Goal: Task Accomplishment & Management: Complete application form

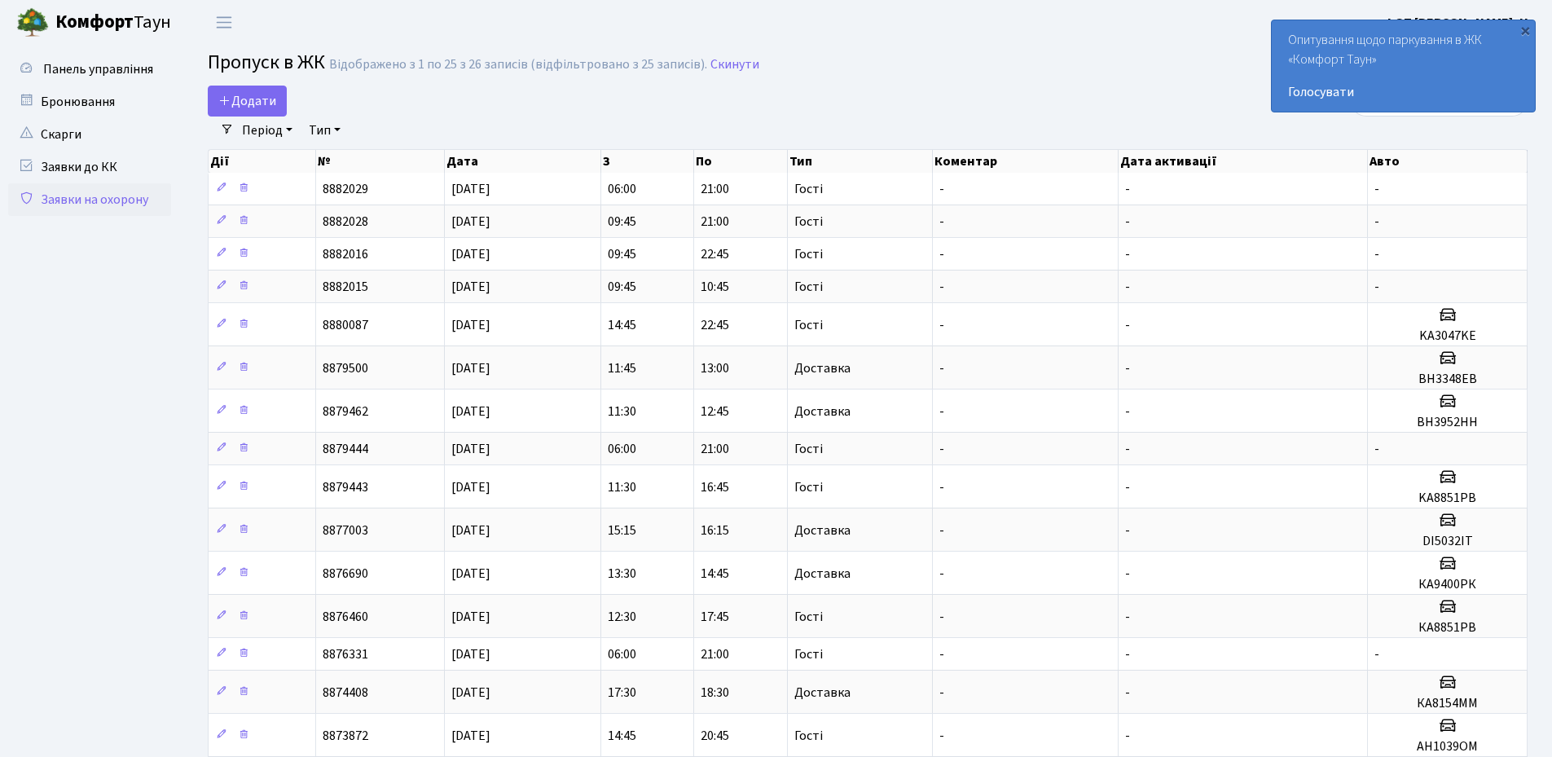
select select "25"
drag, startPoint x: 1529, startPoint y: 31, endPoint x: 1503, endPoint y: 57, distance: 37.5
click at [1529, 34] on div "×" at bounding box center [1525, 30] width 16 height 16
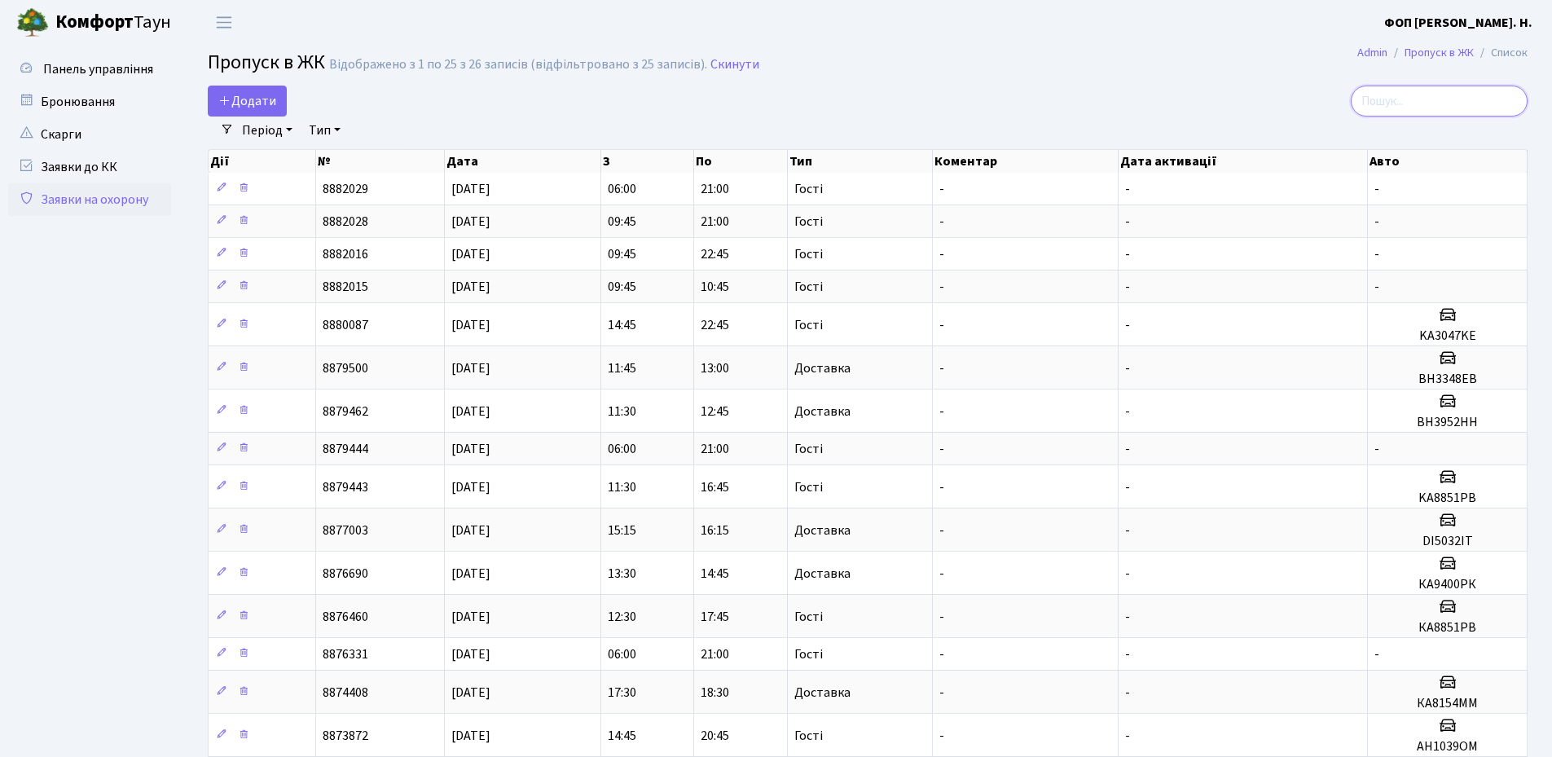
click at [1459, 103] on input "search" at bounding box center [1439, 101] width 177 height 31
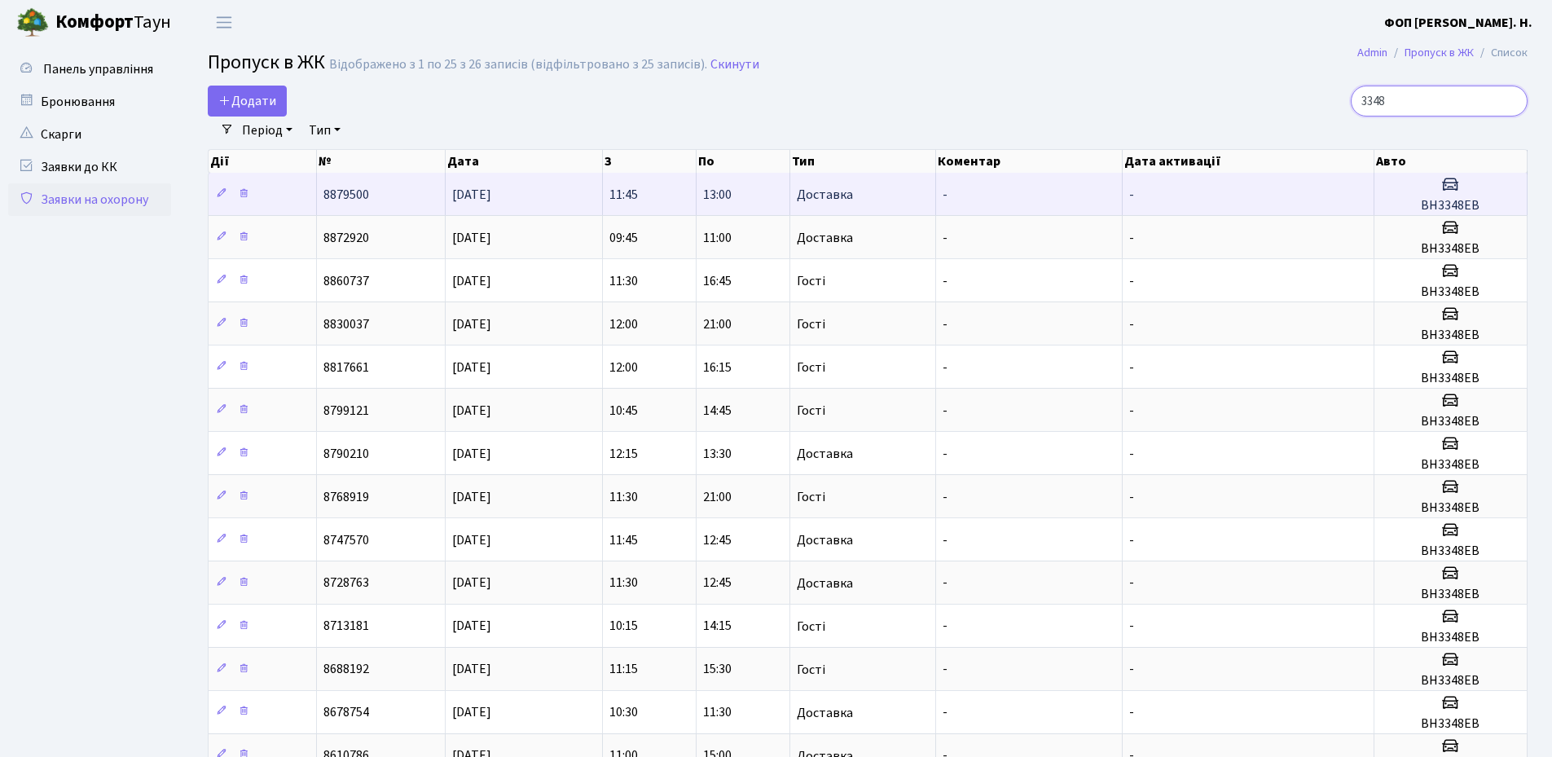
type input "3348"
drag, startPoint x: 1478, startPoint y: 205, endPoint x: 1424, endPoint y: 205, distance: 53.8
click at [1424, 205] on h5 "ВН3348ЕВ" at bounding box center [1450, 205] width 139 height 15
copy h5 "ВН3348ЕВ"
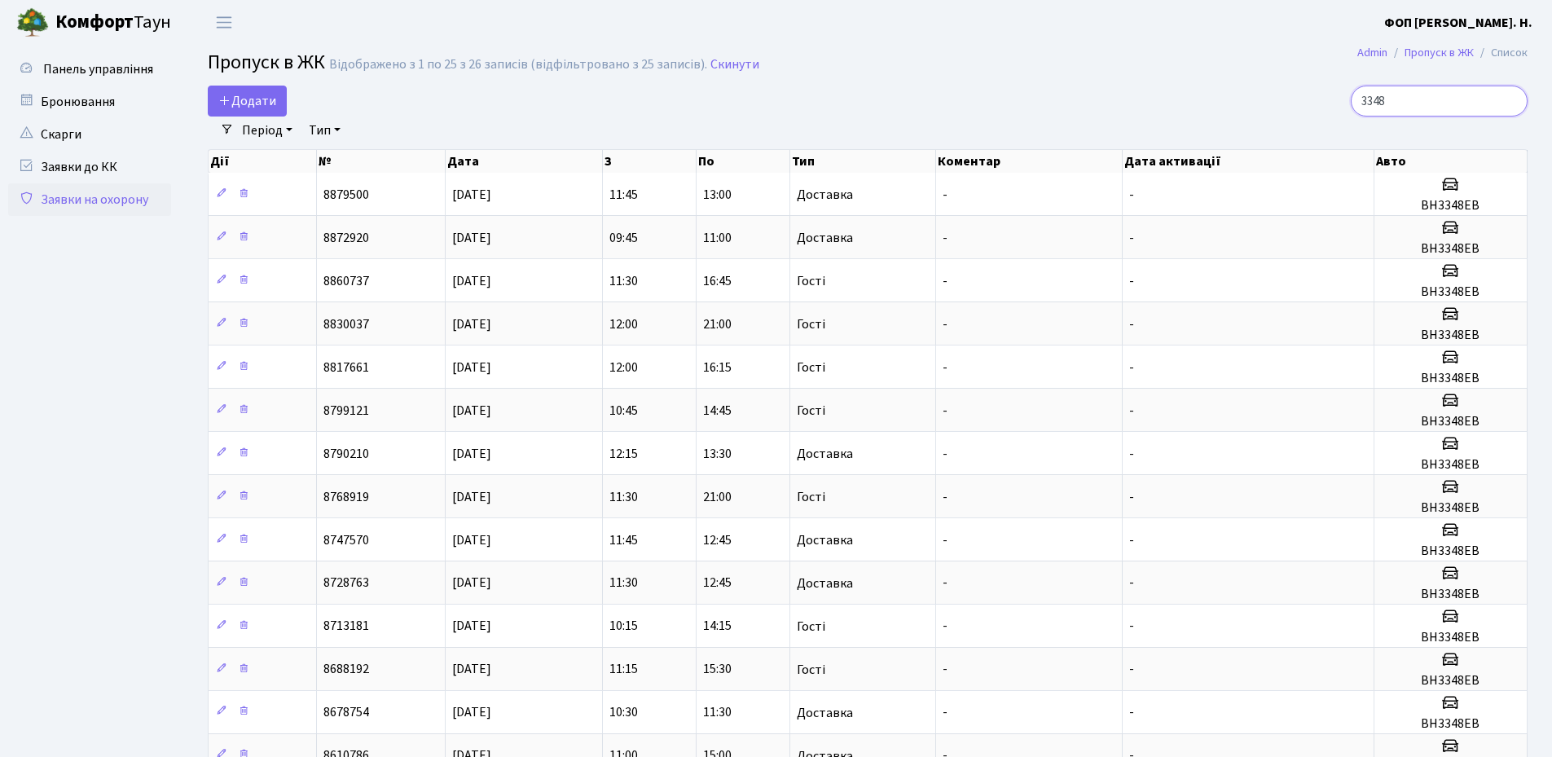
click at [1421, 101] on input "3348" at bounding box center [1439, 101] width 177 height 31
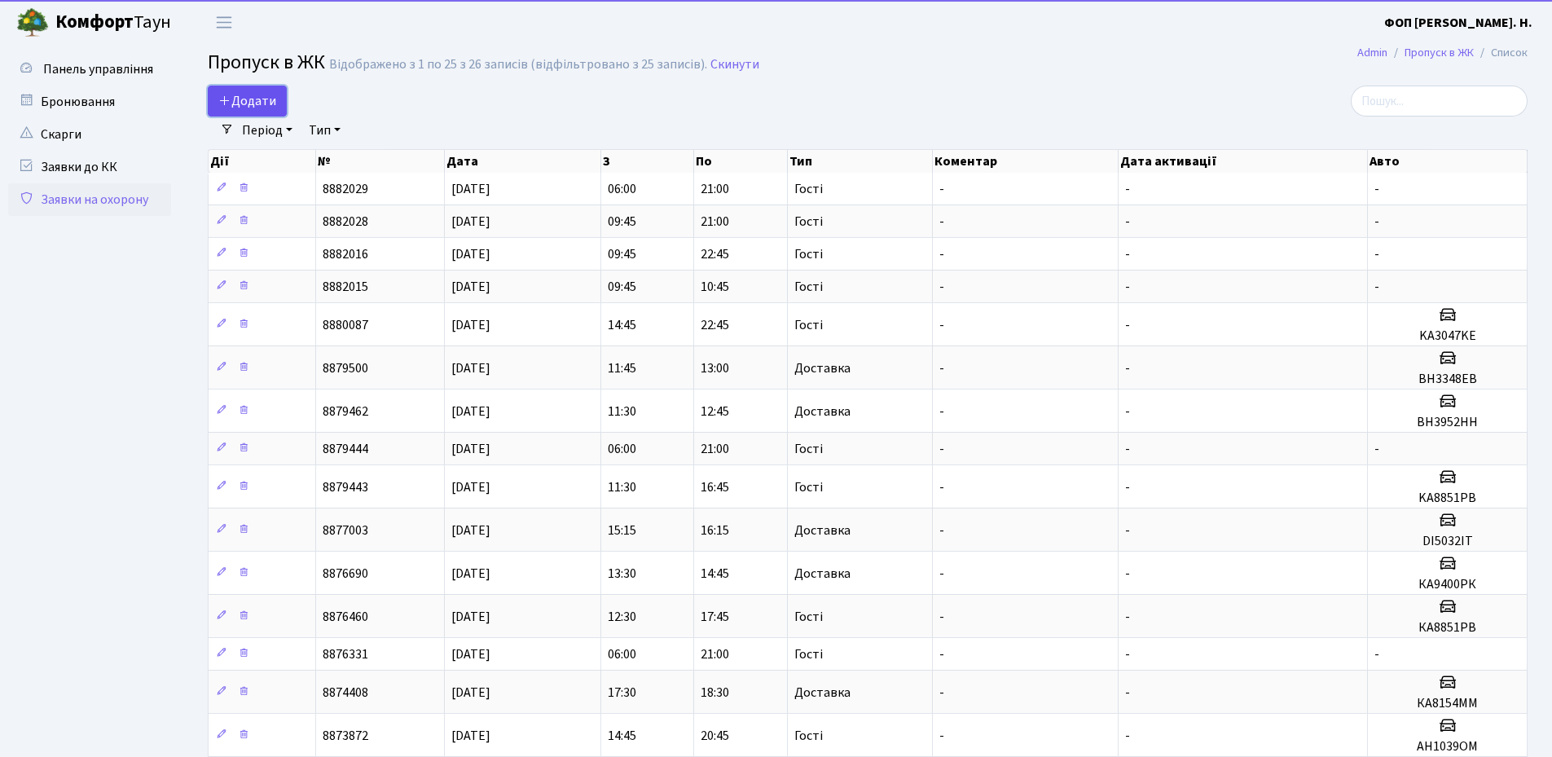
click at [270, 99] on span "Додати" at bounding box center [247, 101] width 58 height 18
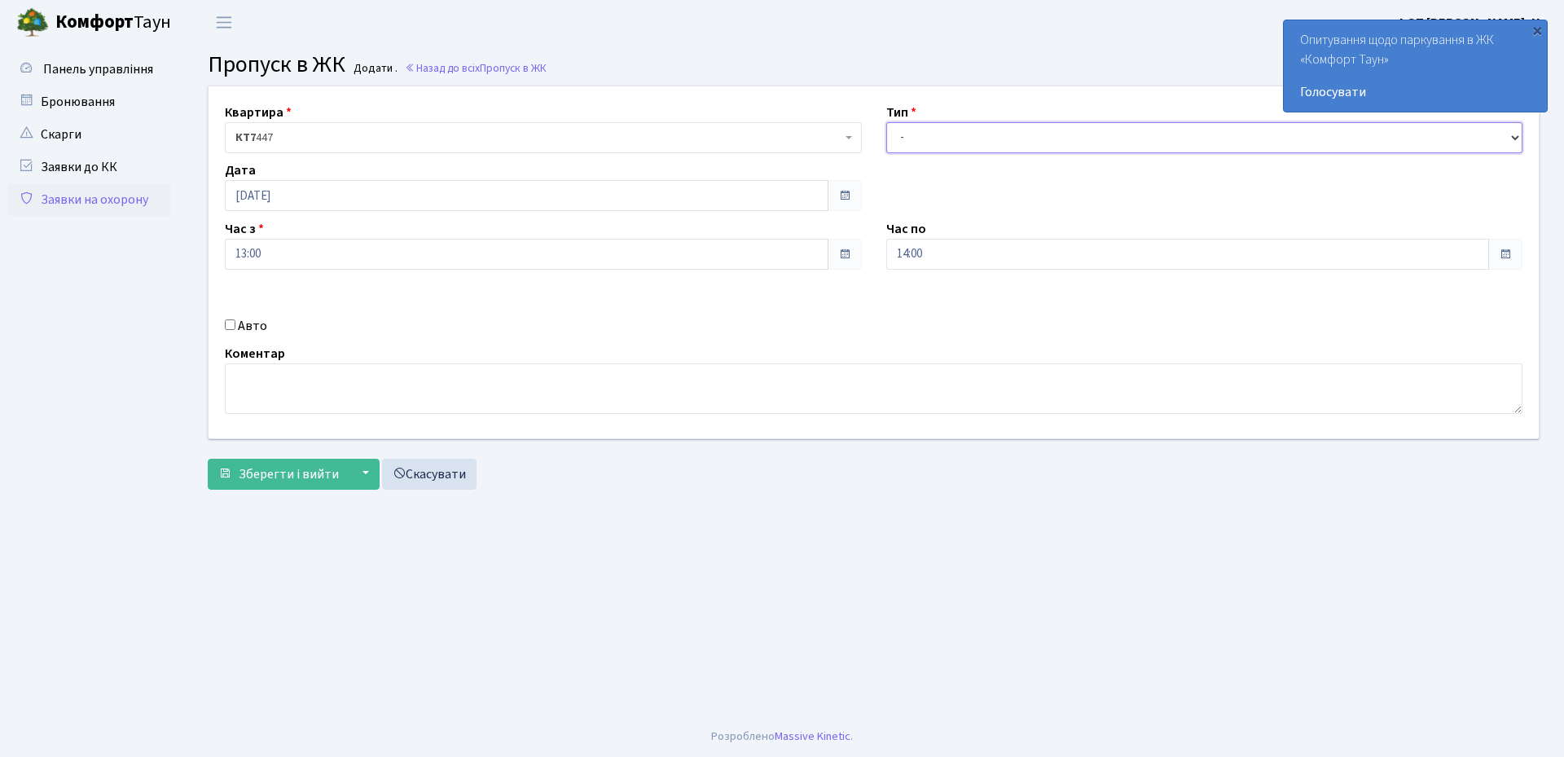
drag, startPoint x: 1067, startPoint y: 127, endPoint x: 1057, endPoint y: 147, distance: 22.6
click at [1067, 127] on select "- Доставка Таксі Гості Сервіс" at bounding box center [1205, 137] width 637 height 31
select select "3"
click at [887, 122] on select "- Доставка Таксі Гості Сервіс" at bounding box center [1205, 137] width 637 height 31
click at [957, 263] on input "14:00" at bounding box center [1189, 254] width 604 height 31
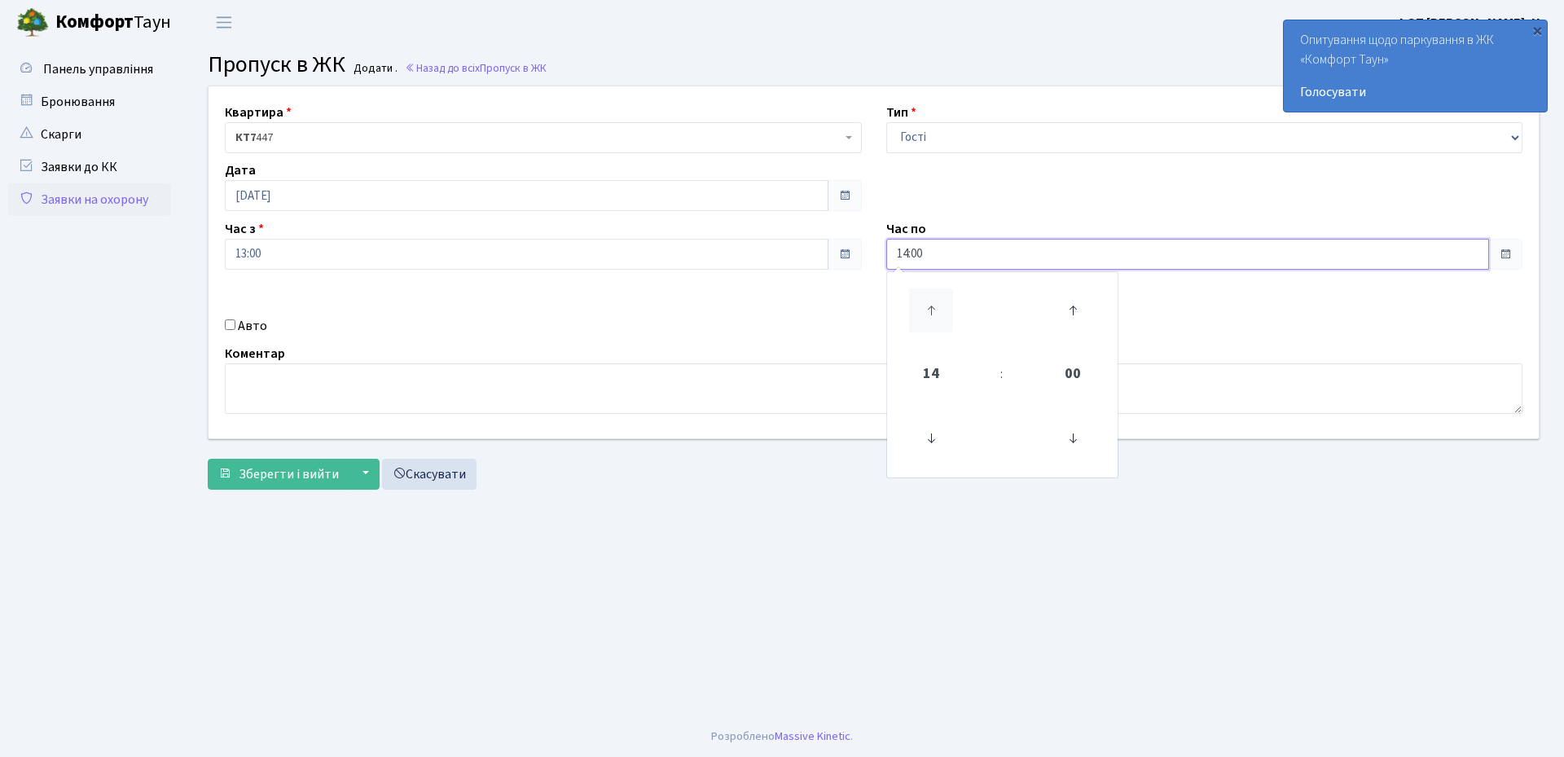
click at [938, 301] on icon at bounding box center [931, 310] width 44 height 44
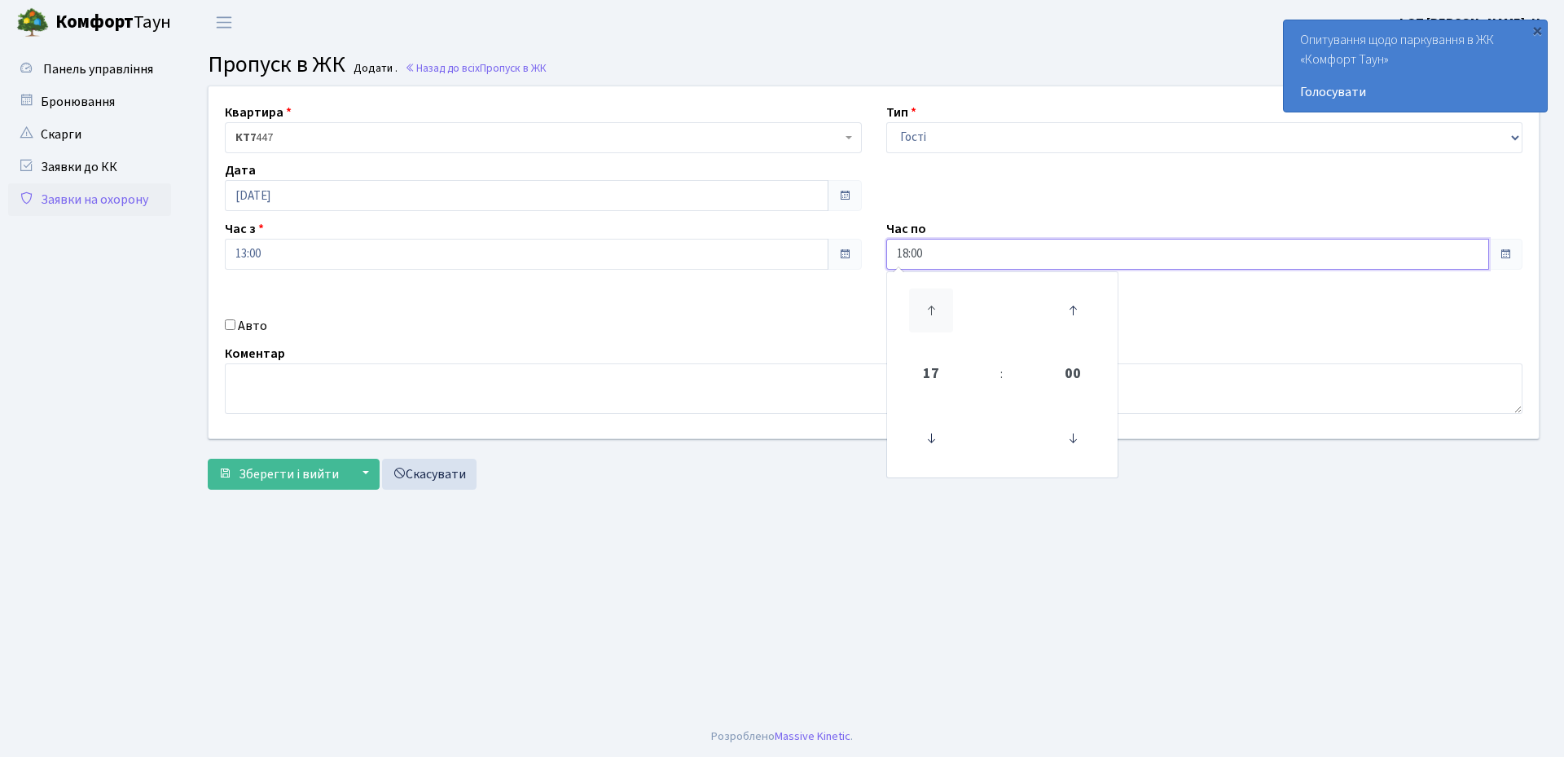
type input "19:00"
click at [258, 329] on label "Авто" at bounding box center [252, 326] width 29 height 20
click at [235, 329] on input "Авто" at bounding box center [230, 324] width 11 height 11
checkbox input "true"
click at [979, 313] on input "text" at bounding box center [1205, 312] width 637 height 31
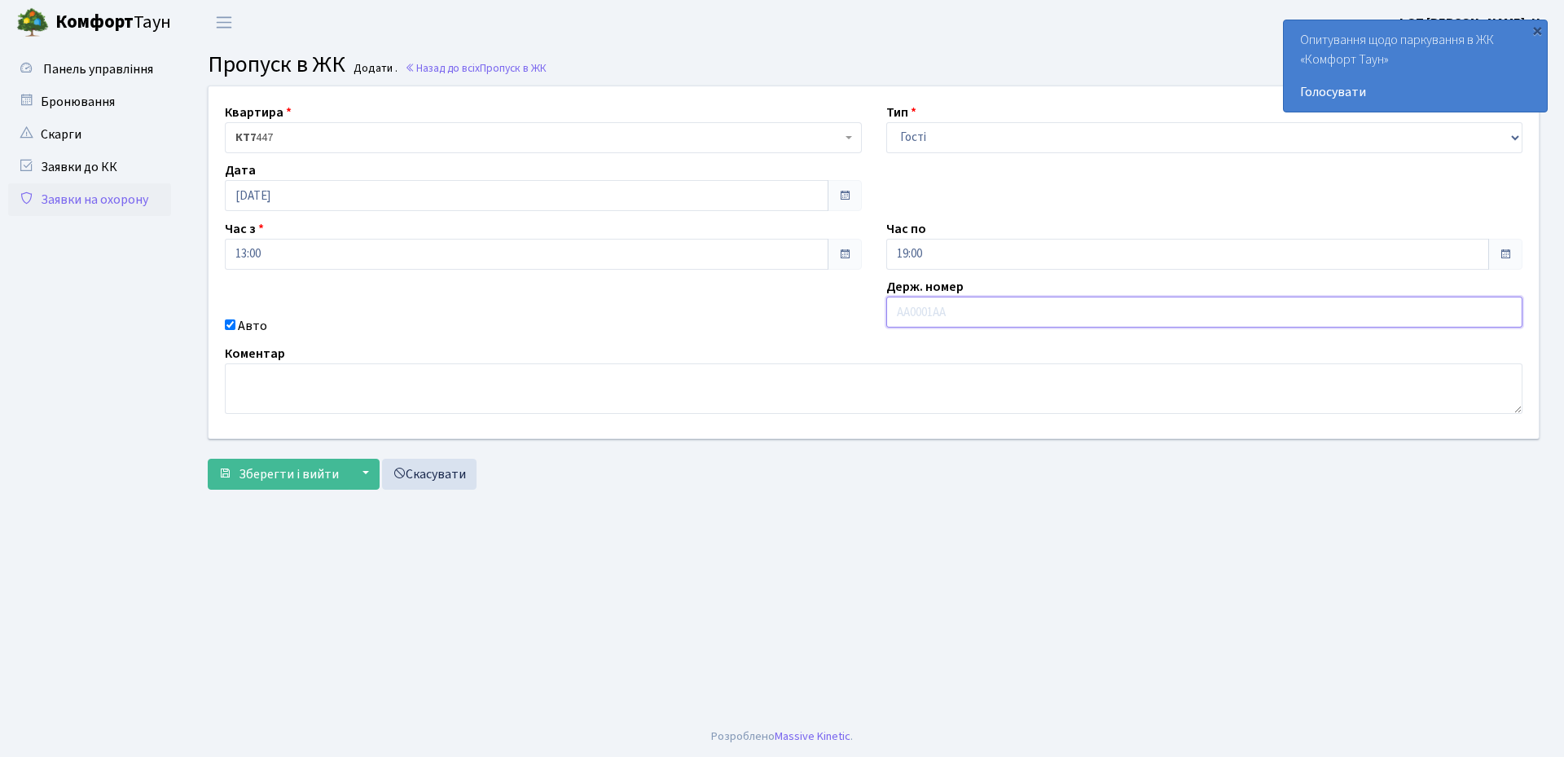
paste input "ВН3348ЕВ"
type input "ВН3348ЕВ"
click at [281, 479] on span "Зберегти і вийти" at bounding box center [289, 474] width 100 height 18
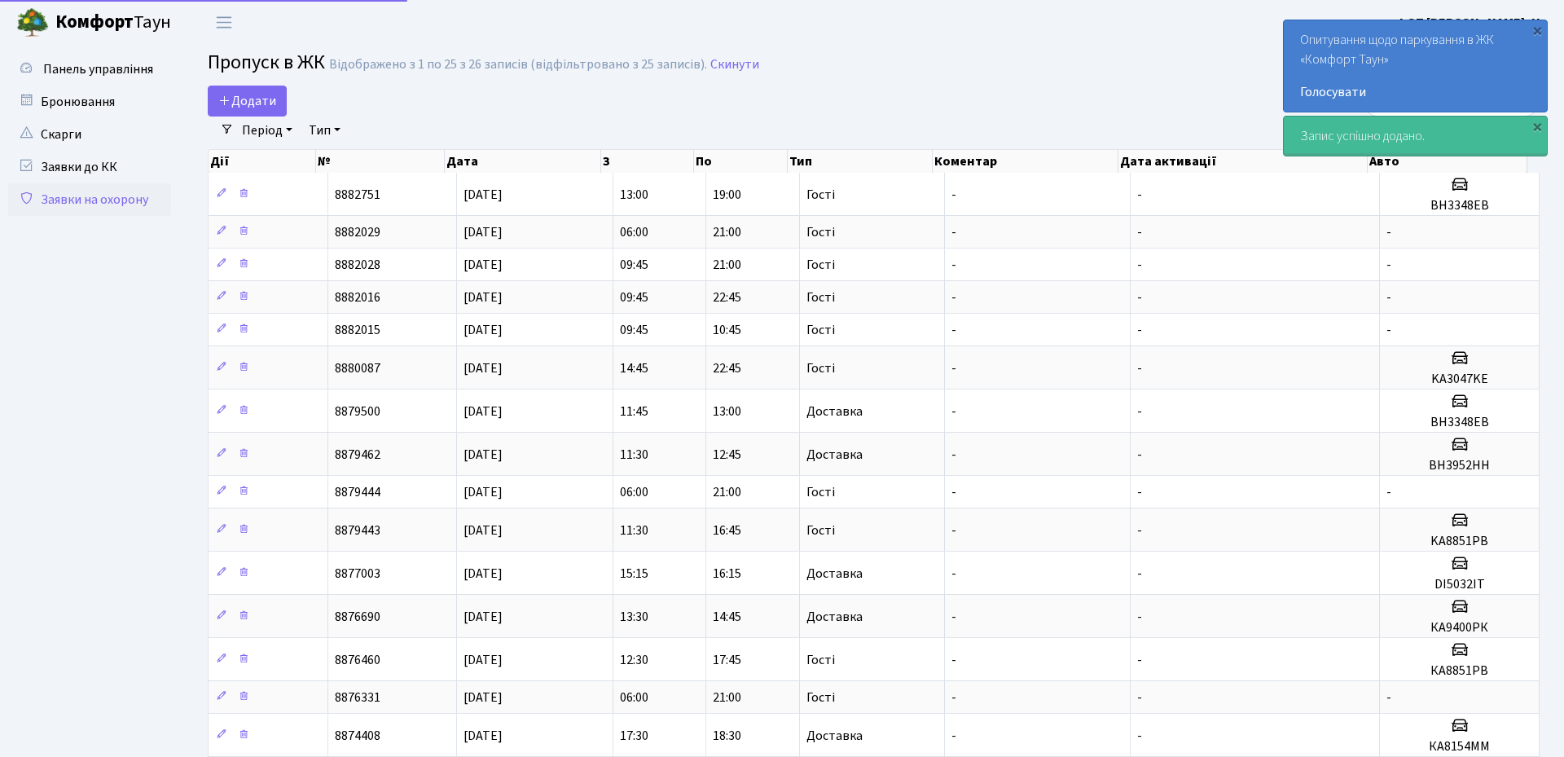
select select "25"
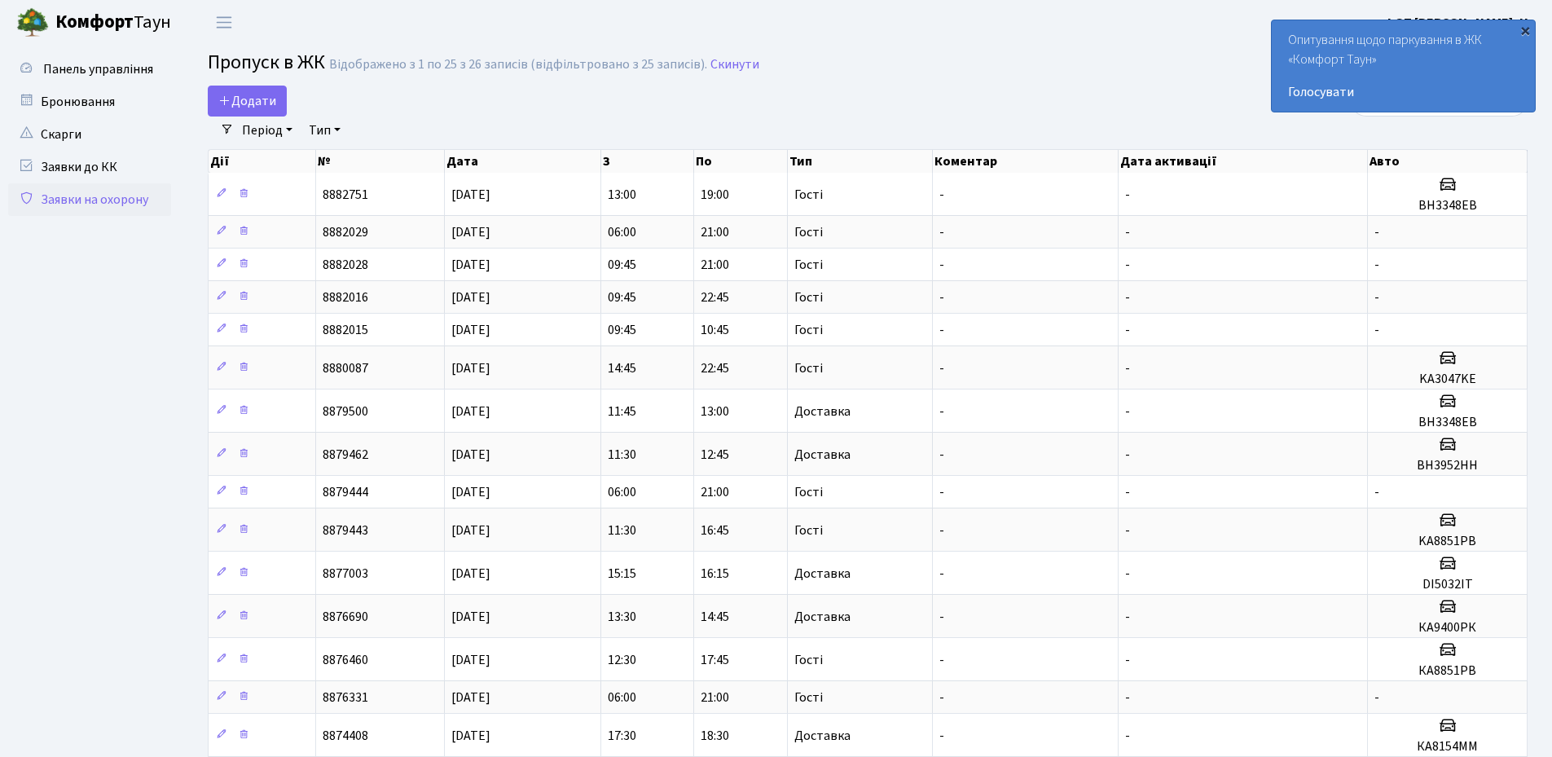
click at [1527, 31] on div "×" at bounding box center [1525, 30] width 16 height 16
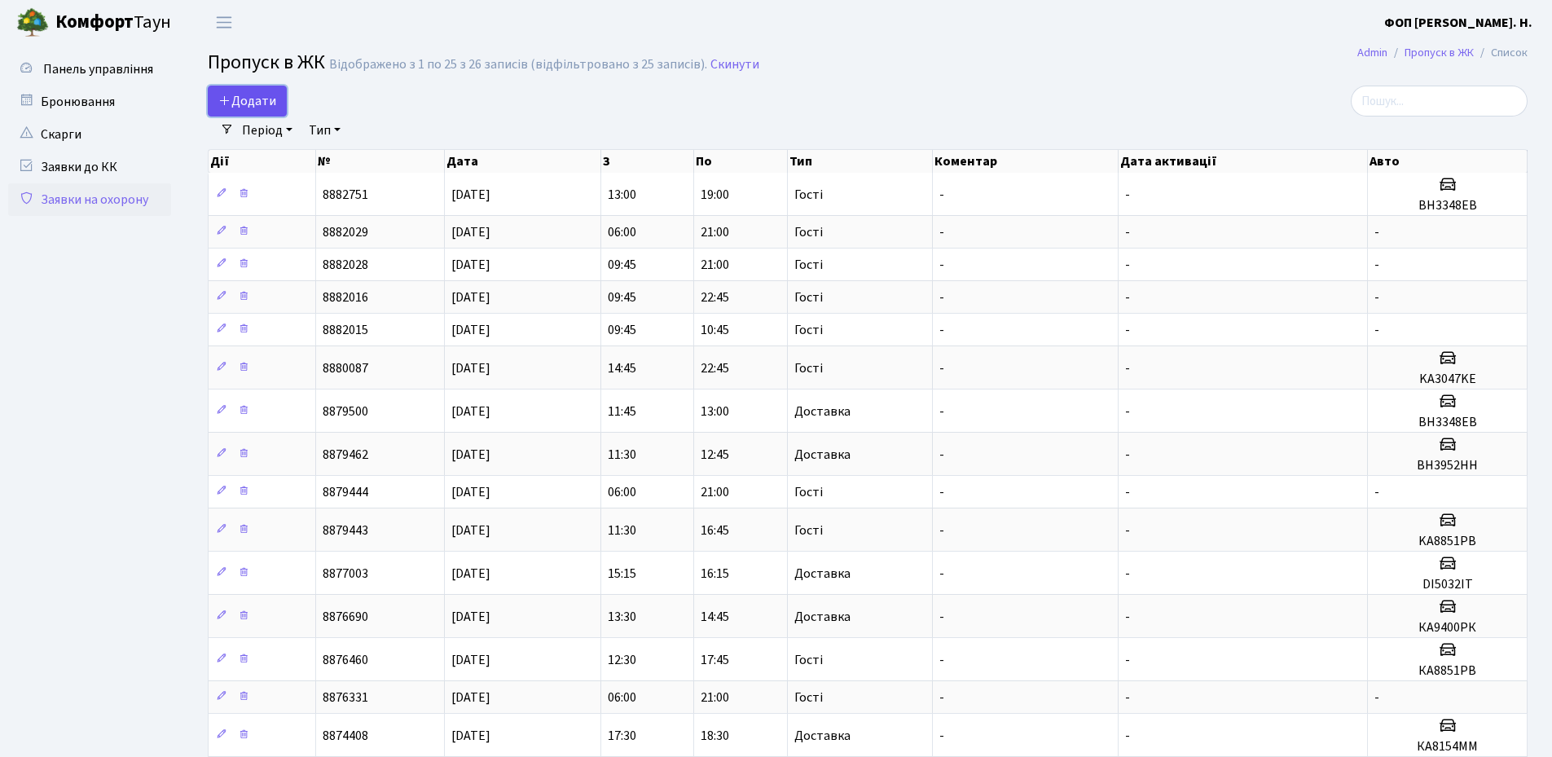
click at [247, 95] on span "Додати" at bounding box center [247, 101] width 58 height 18
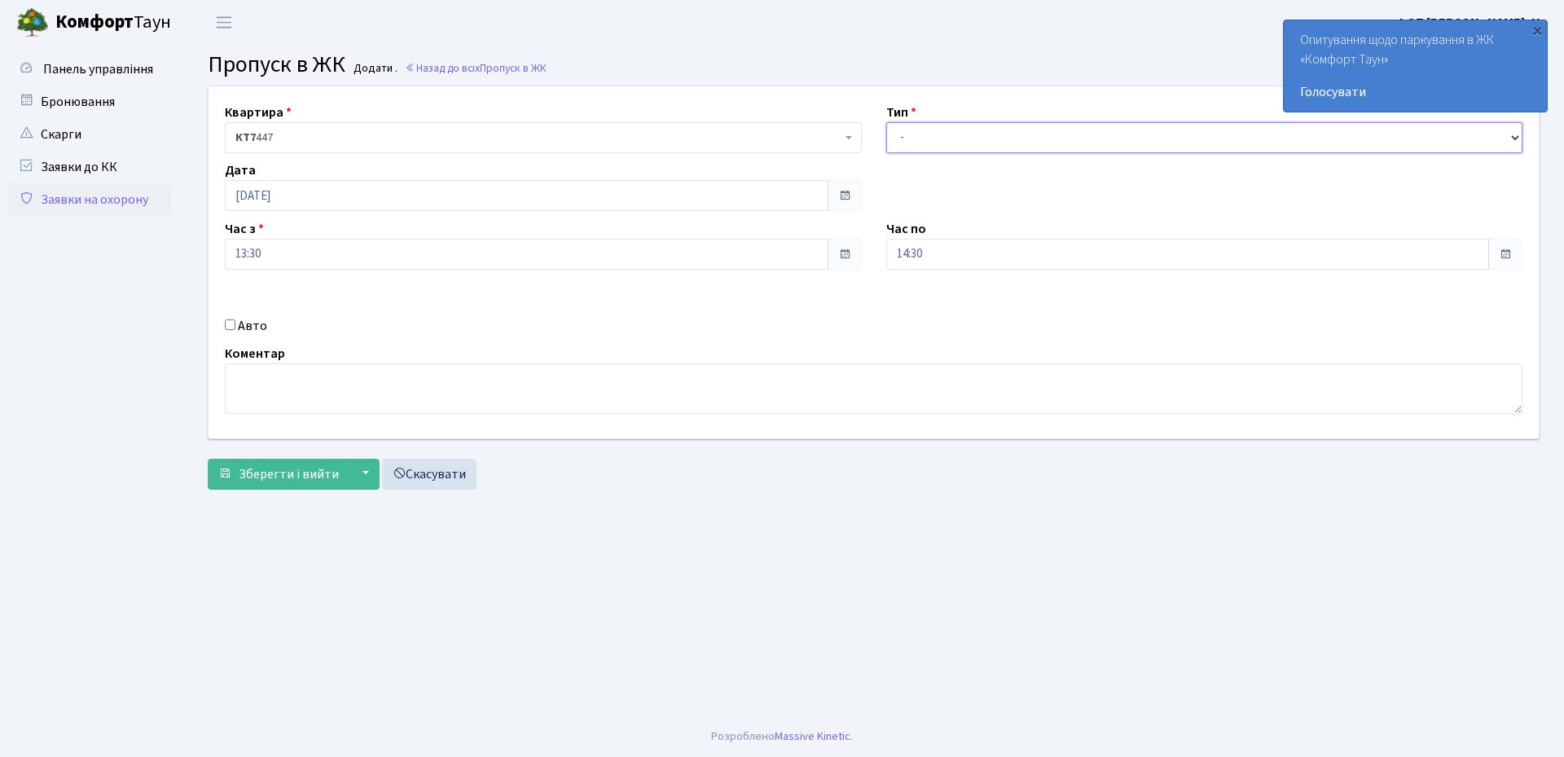
drag, startPoint x: 929, startPoint y: 137, endPoint x: 933, endPoint y: 151, distance: 14.4
click at [929, 137] on select "- Доставка Таксі Гості Сервіс" at bounding box center [1205, 137] width 637 height 31
select select "3"
click at [887, 122] on select "- Доставка Таксі Гості Сервіс" at bounding box center [1205, 137] width 637 height 31
click at [944, 262] on input "14:30" at bounding box center [1189, 254] width 604 height 31
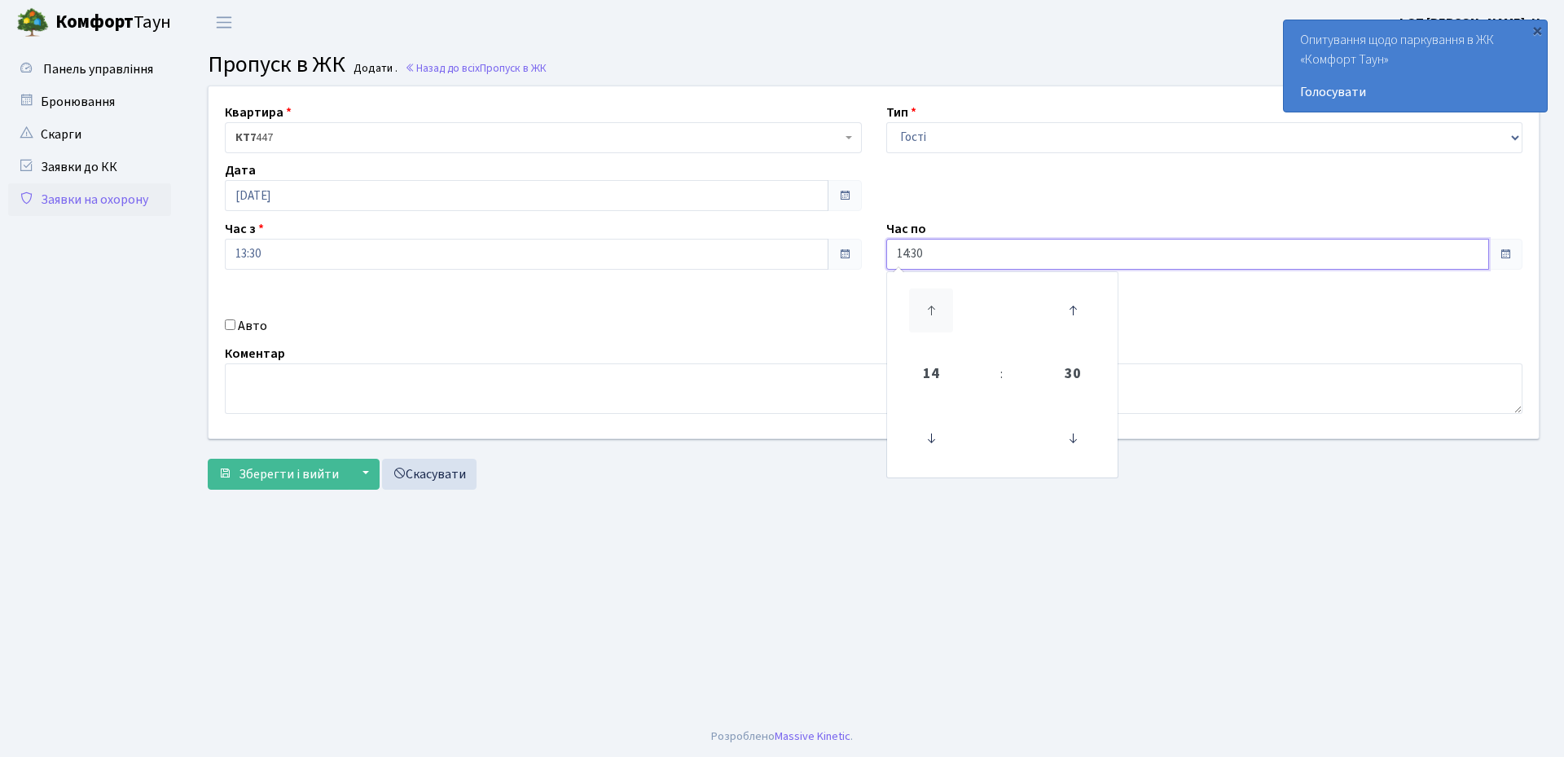
click at [937, 299] on icon at bounding box center [931, 310] width 44 height 44
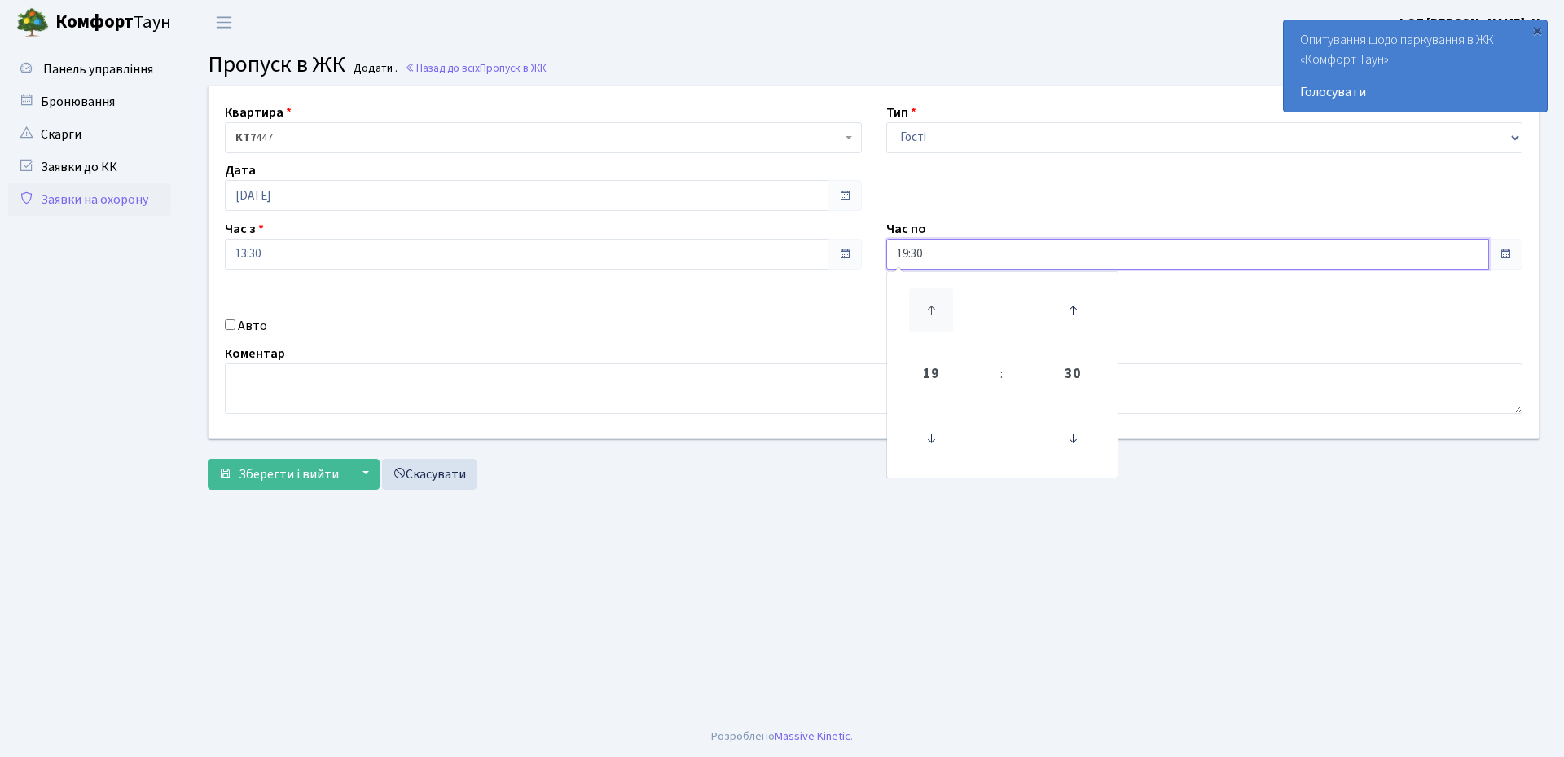
click at [937, 299] on icon at bounding box center [931, 310] width 44 height 44
click at [1072, 445] on icon at bounding box center [1073, 438] width 44 height 44
click at [1072, 444] on icon at bounding box center [1073, 438] width 44 height 44
type input "21:00"
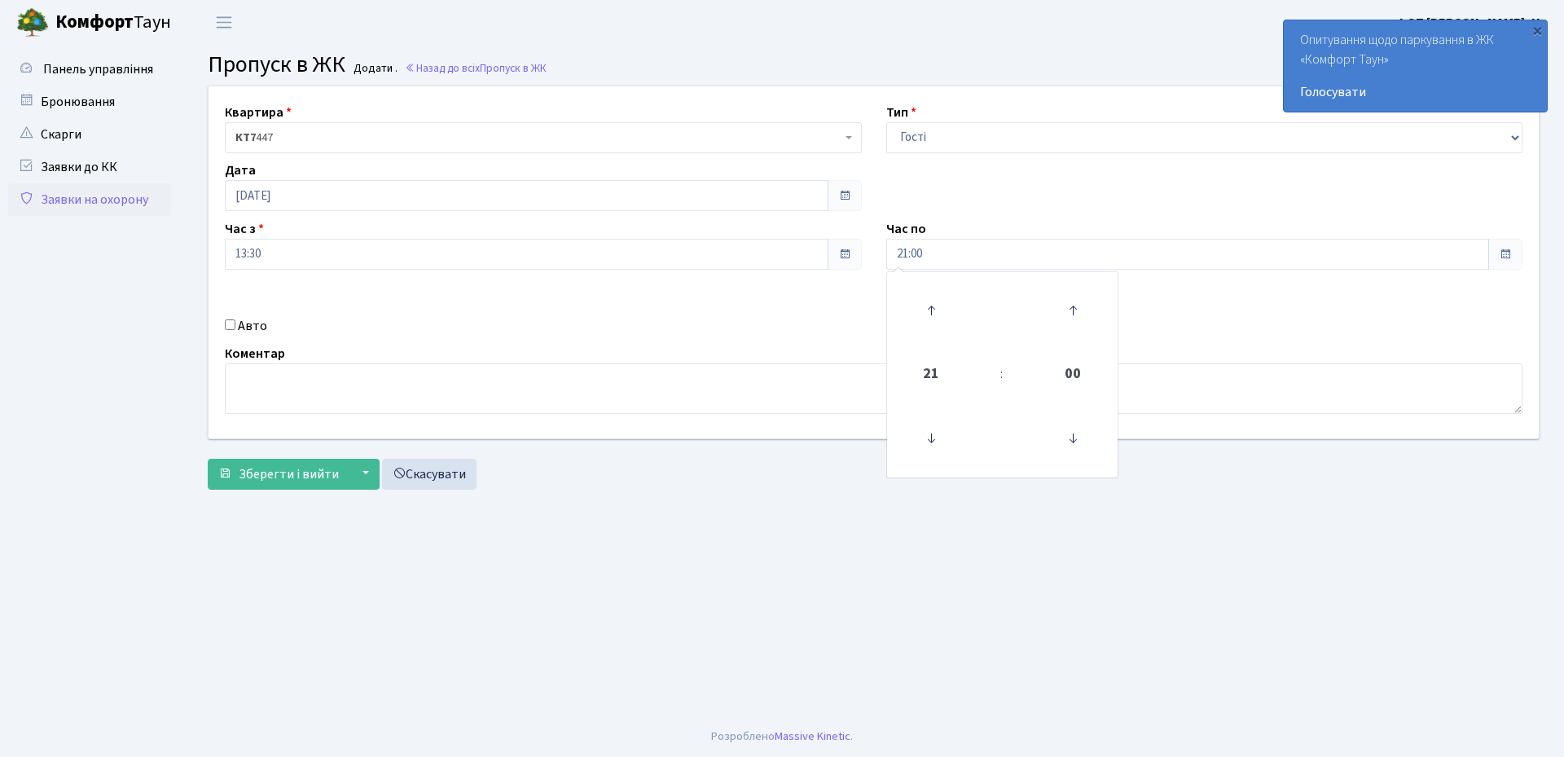
click at [257, 333] on label "Авто" at bounding box center [252, 326] width 29 height 20
click at [235, 330] on input "Авто" at bounding box center [230, 324] width 11 height 11
checkbox input "true"
click at [991, 310] on input "text" at bounding box center [1205, 312] width 637 height 31
paste input "ка4314са"
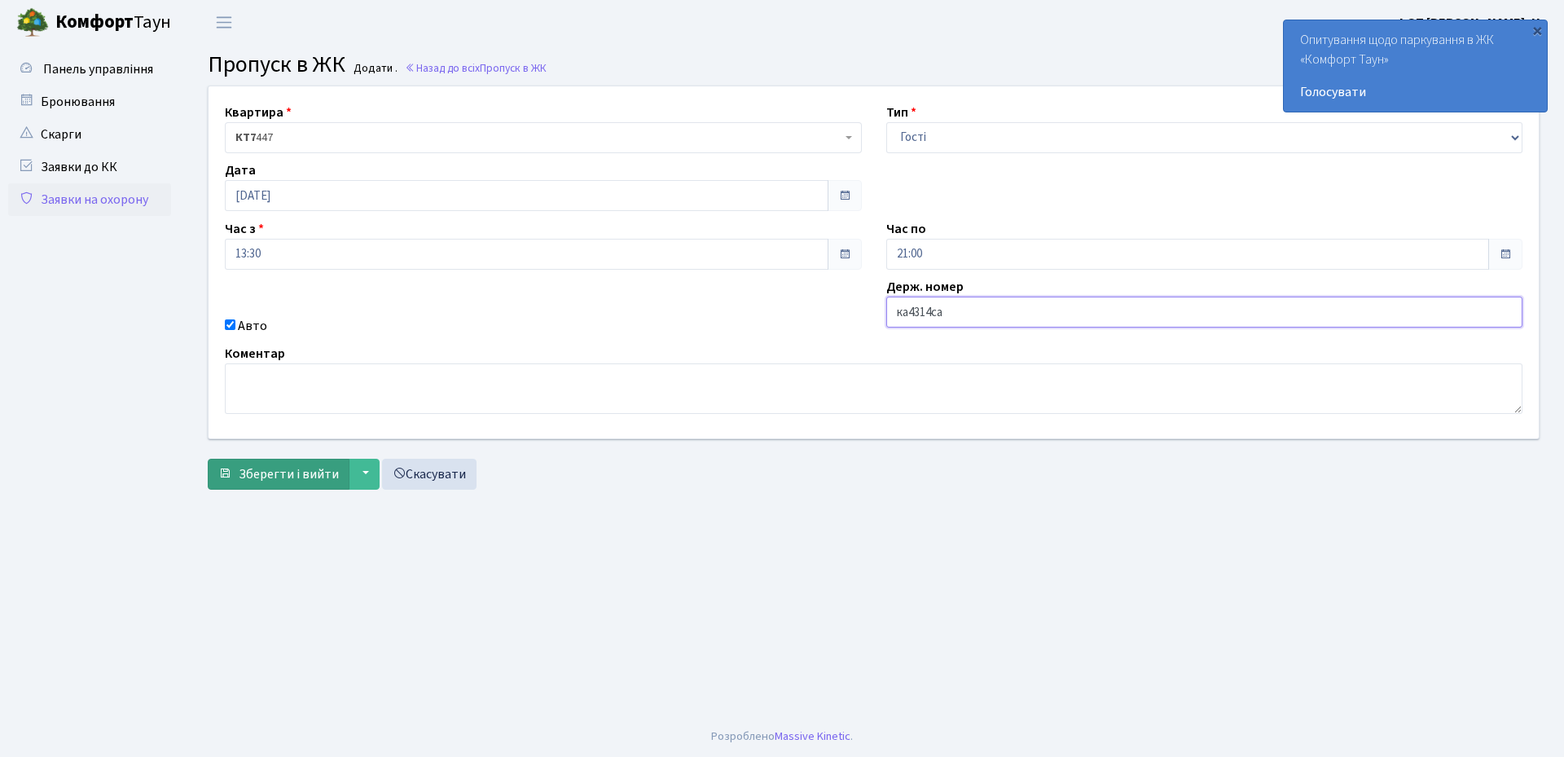
type input "ка4314са"
click at [288, 477] on span "Зберегти і вийти" at bounding box center [289, 474] width 100 height 18
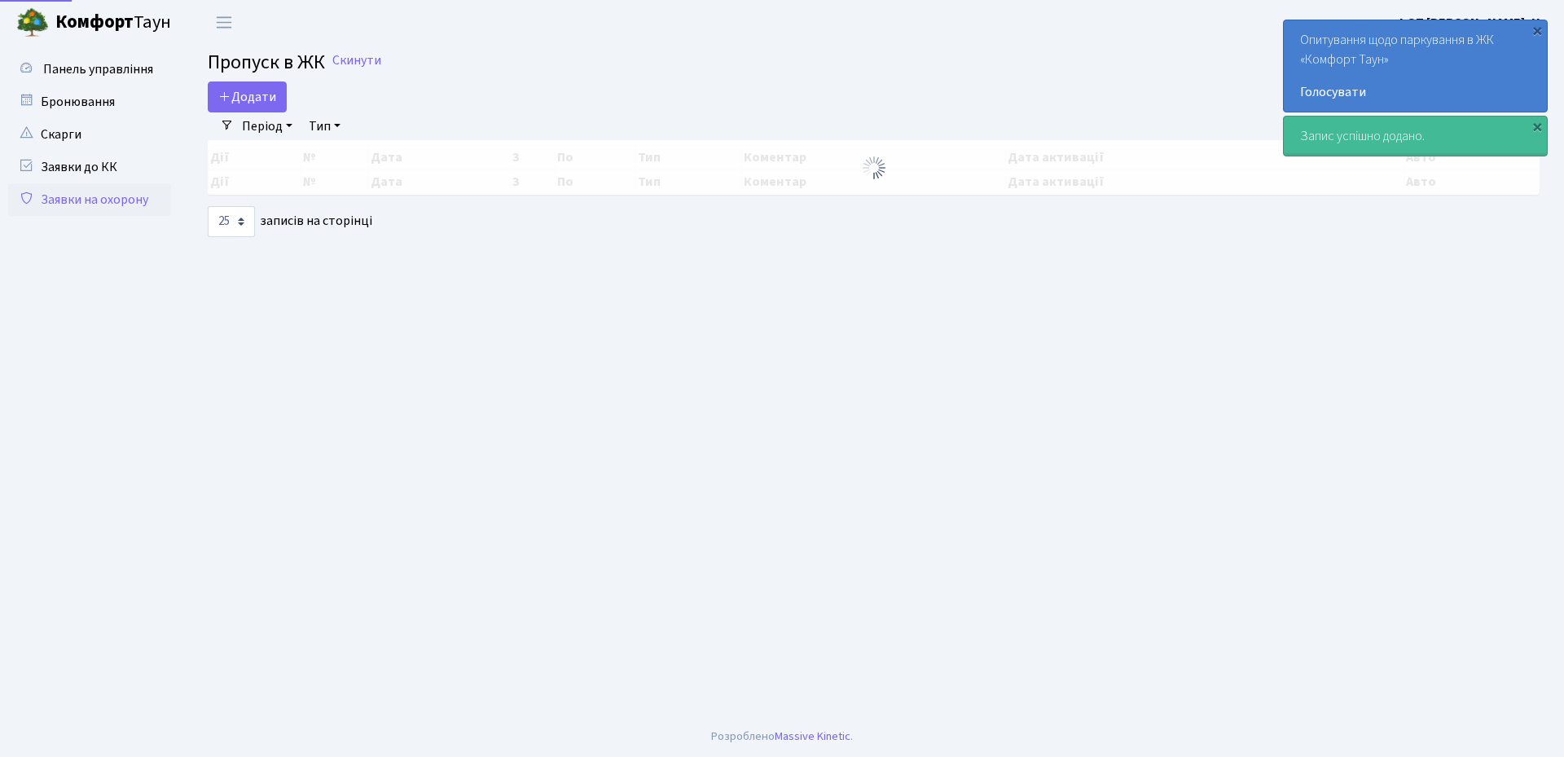
select select "25"
